Goal: Task Accomplishment & Management: Use online tool/utility

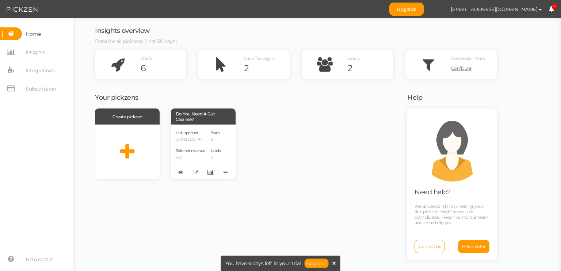
click at [550, 10] on icon at bounding box center [550, 8] width 5 height 5
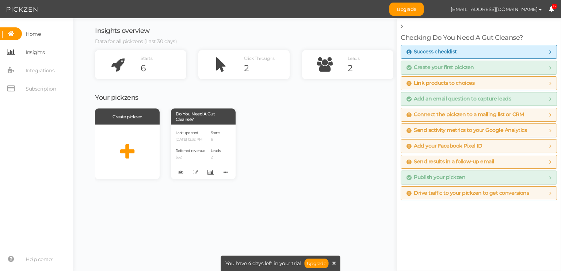
click at [35, 57] on span "Insights" at bounding box center [35, 52] width 19 height 12
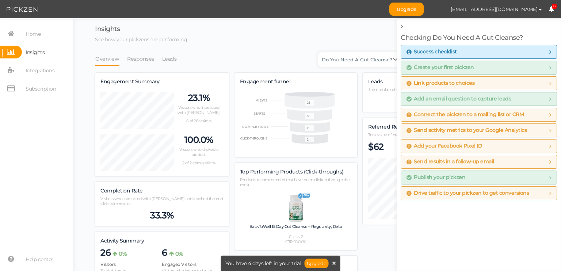
scroll to position [433, 402]
click at [149, 61] on link "Responses" at bounding box center [141, 59] width 28 height 14
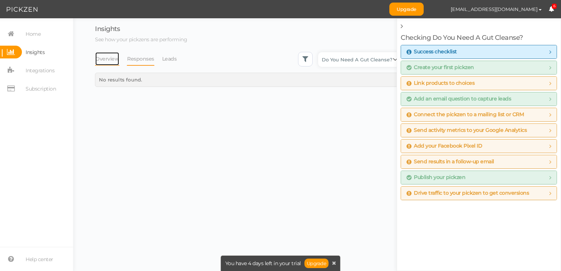
click at [109, 52] on link "Overview" at bounding box center [107, 59] width 24 height 14
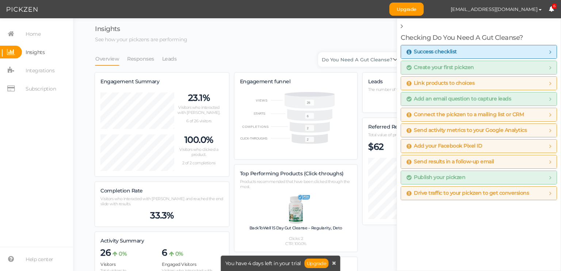
scroll to position [434, 402]
click at [298, 60] on ul "Overview Responses Leads" at bounding box center [296, 59] width 402 height 14
click at [552, 11] on icon at bounding box center [550, 8] width 5 height 5
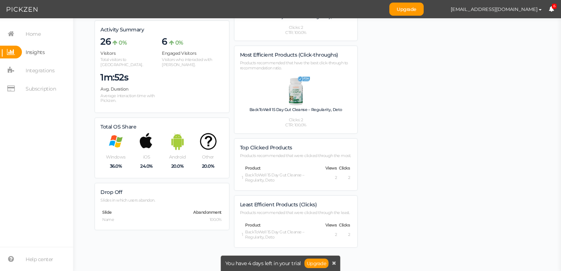
scroll to position [215, 0]
click at [26, 30] on span "Home" at bounding box center [33, 34] width 15 height 12
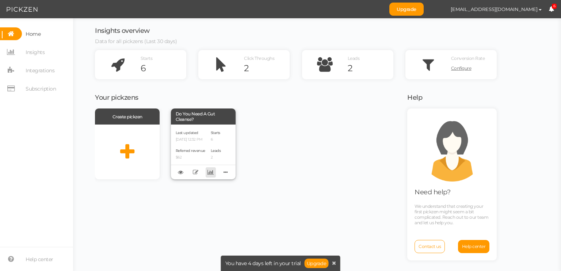
click at [212, 173] on icon at bounding box center [210, 171] width 6 height 5
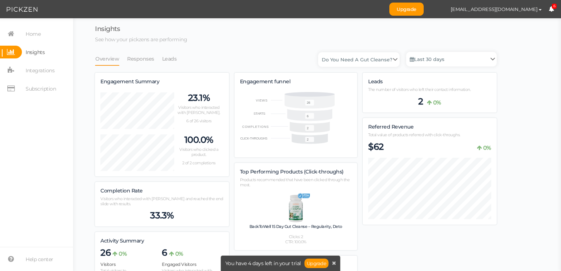
scroll to position [433, 402]
click at [143, 58] on link "Responses" at bounding box center [141, 59] width 28 height 14
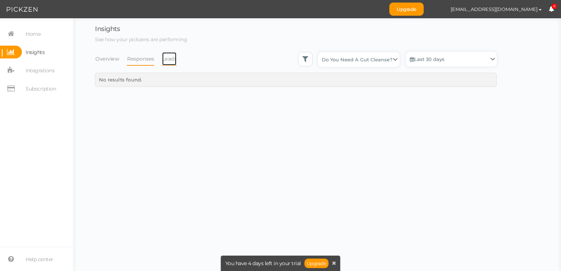
click at [169, 57] on link "Leads" at bounding box center [169, 59] width 15 height 14
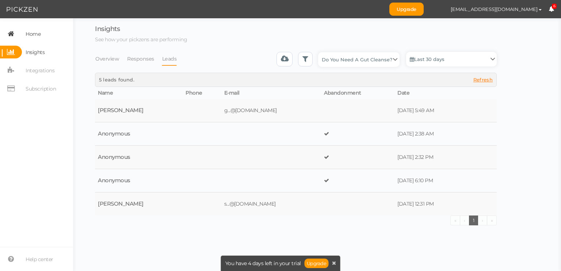
click at [50, 30] on link "Home" at bounding box center [36, 33] width 73 height 13
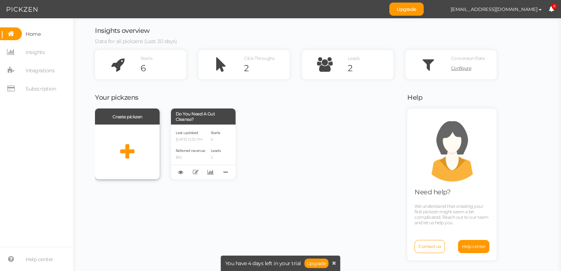
click at [124, 146] on icon at bounding box center [127, 152] width 14 height 18
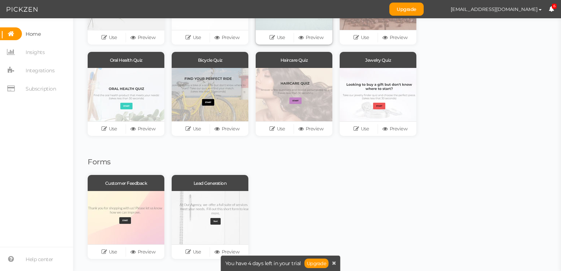
scroll to position [136, 0]
